Goal: Navigation & Orientation: Understand site structure

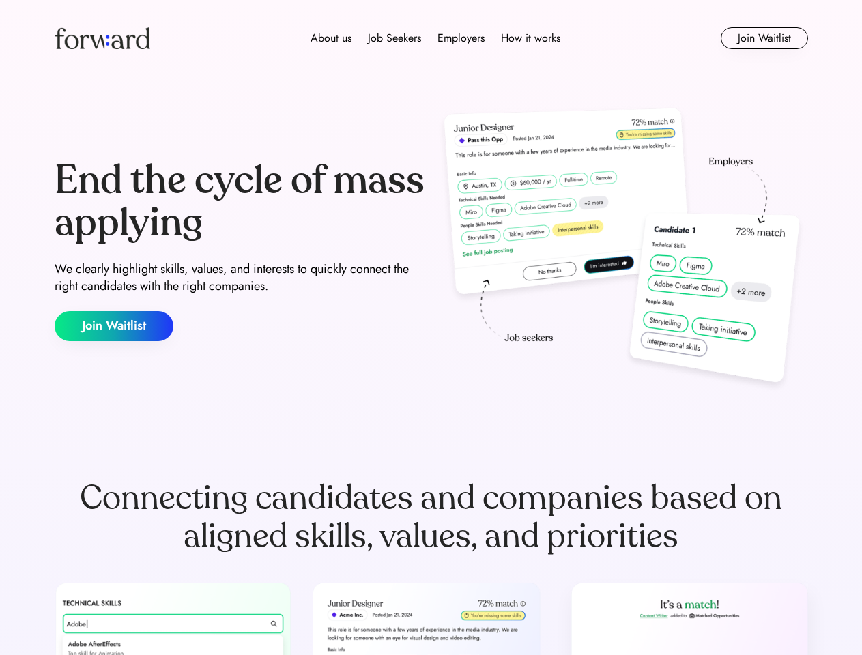
click at [431, 328] on div "End the cycle of mass applying We clearly highlight skills, values, and interes…" at bounding box center [431, 250] width 753 height 293
click at [431, 38] on div "About us Job Seekers Employers How it works" at bounding box center [436, 38] width 538 height 16
click at [102, 38] on img at bounding box center [103, 38] width 96 height 22
click at [435, 38] on div "About us Job Seekers Employers How it works" at bounding box center [436, 38] width 538 height 16
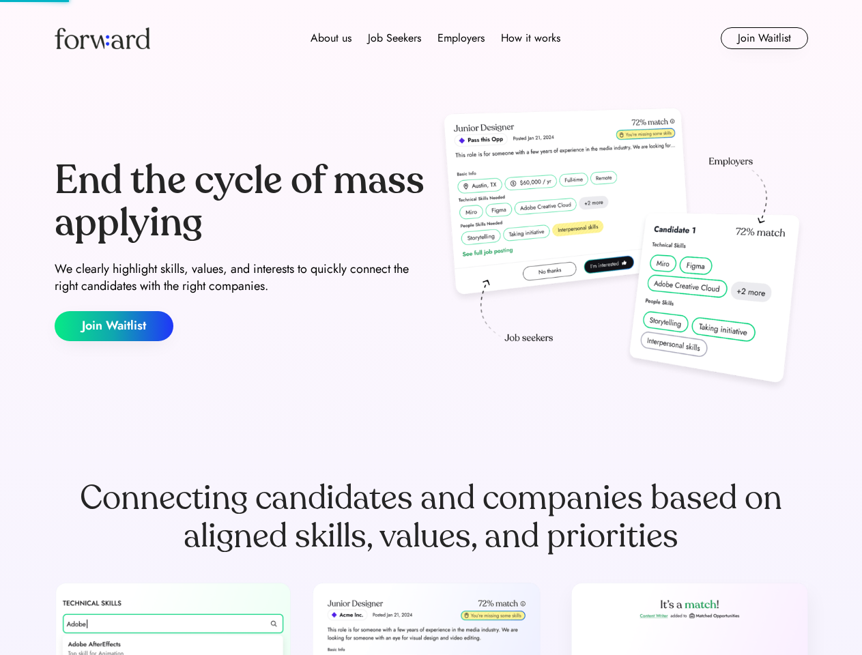
click at [331, 38] on div "About us" at bounding box center [331, 38] width 41 height 16
click at [394, 38] on div "Job Seekers" at bounding box center [394, 38] width 53 height 16
click at [461, 38] on div "Employers" at bounding box center [460, 38] width 47 height 16
click at [530, 38] on div "How it works" at bounding box center [530, 38] width 59 height 16
click at [764, 38] on button "Join Waitlist" at bounding box center [764, 38] width 87 height 22
